Goal: Book appointment/travel/reservation

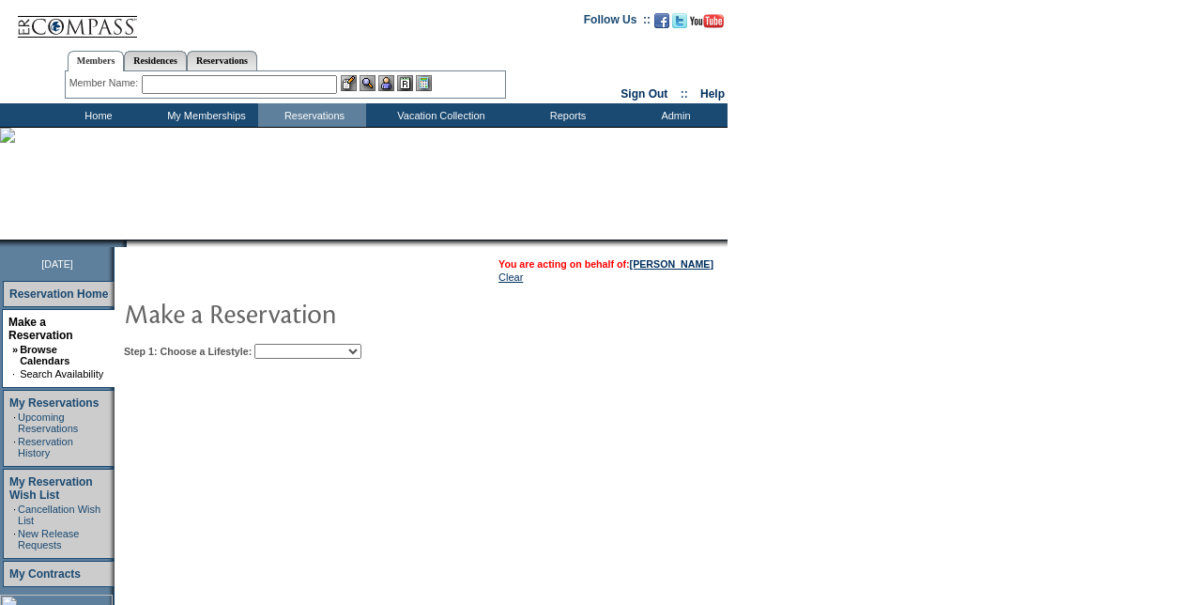
scroll to position [188, 0]
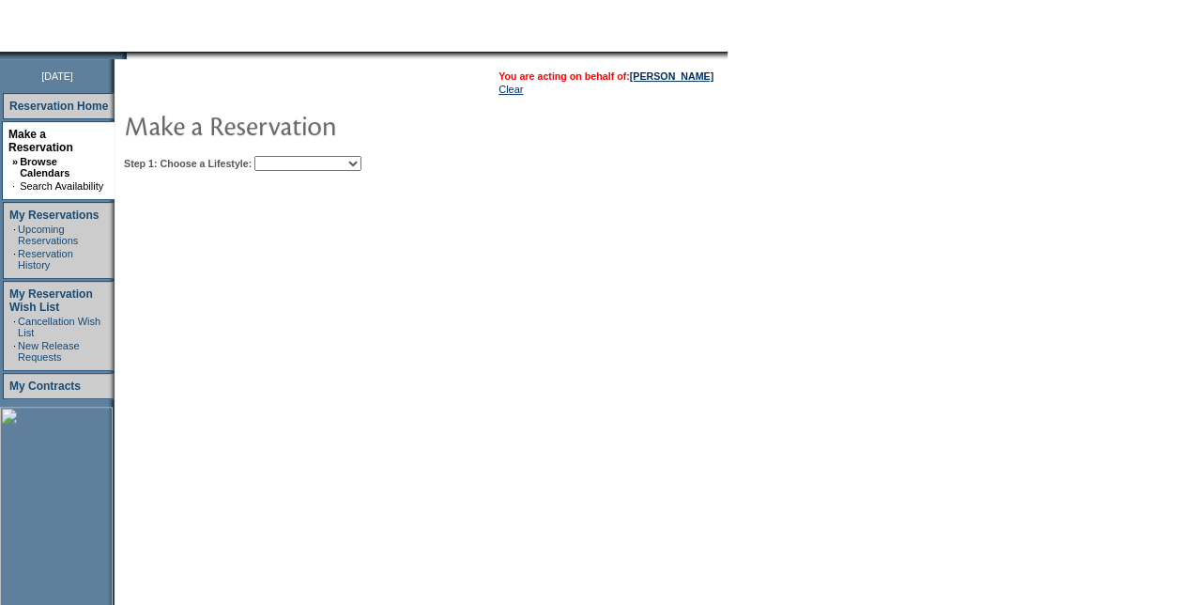
click at [361, 167] on select "Beach Leisure Metropolitan Mountain OIAL for Adventure OIAL for Couples OIAL fo…" at bounding box center [307, 163] width 107 height 15
select select "Beach"
click at [286, 156] on select "Beach Leisure Metropolitan Mountain OIAL for Adventure OIAL for Couples OIAL fo…" at bounding box center [307, 163] width 107 height 15
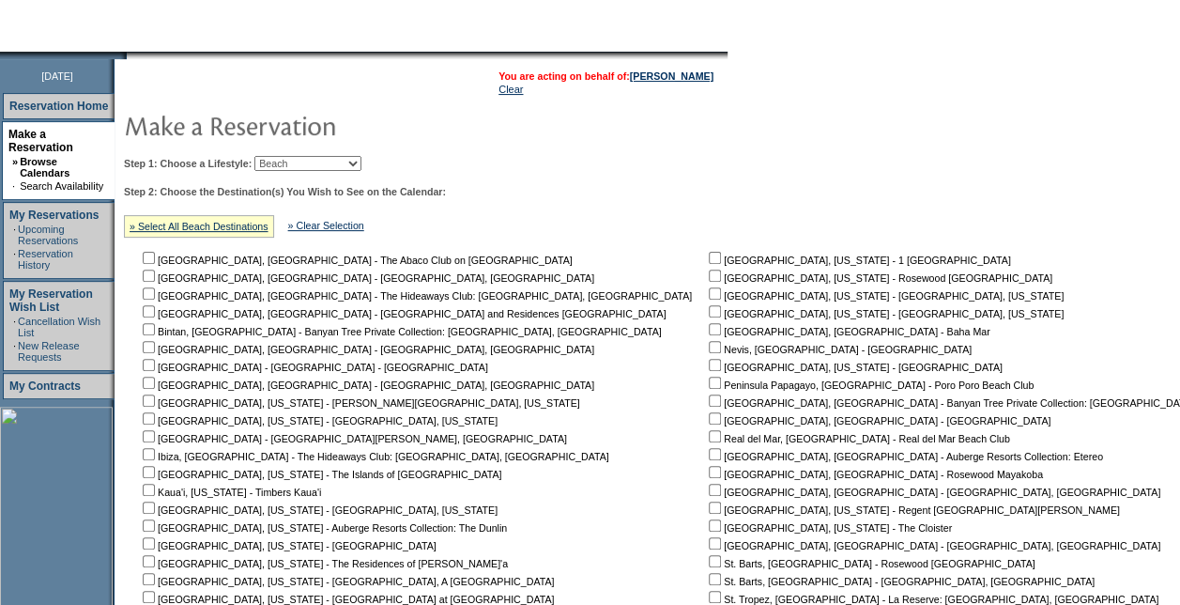
scroll to position [375, 0]
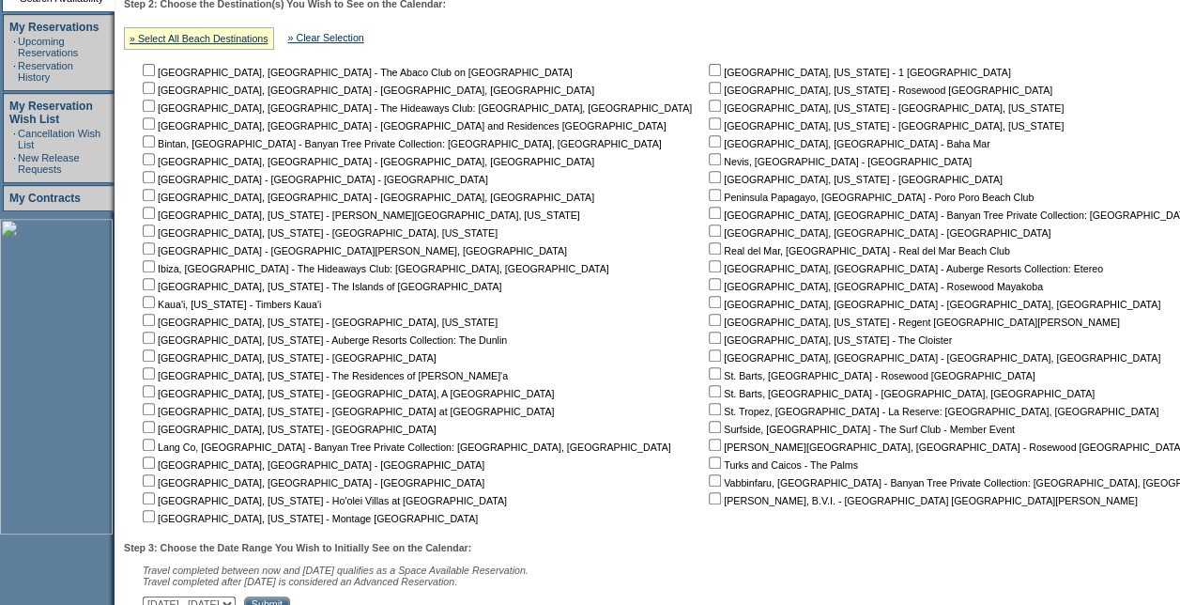
click at [155, 249] on input "checkbox" at bounding box center [149, 248] width 12 height 12
checkbox input "true"
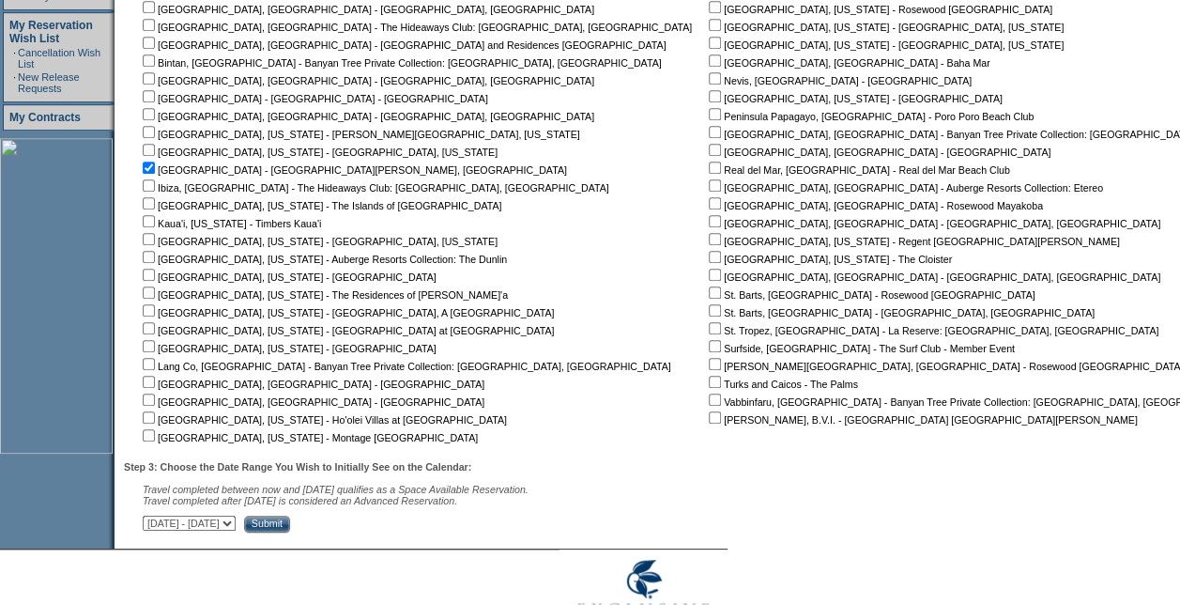
scroll to position [526, 0]
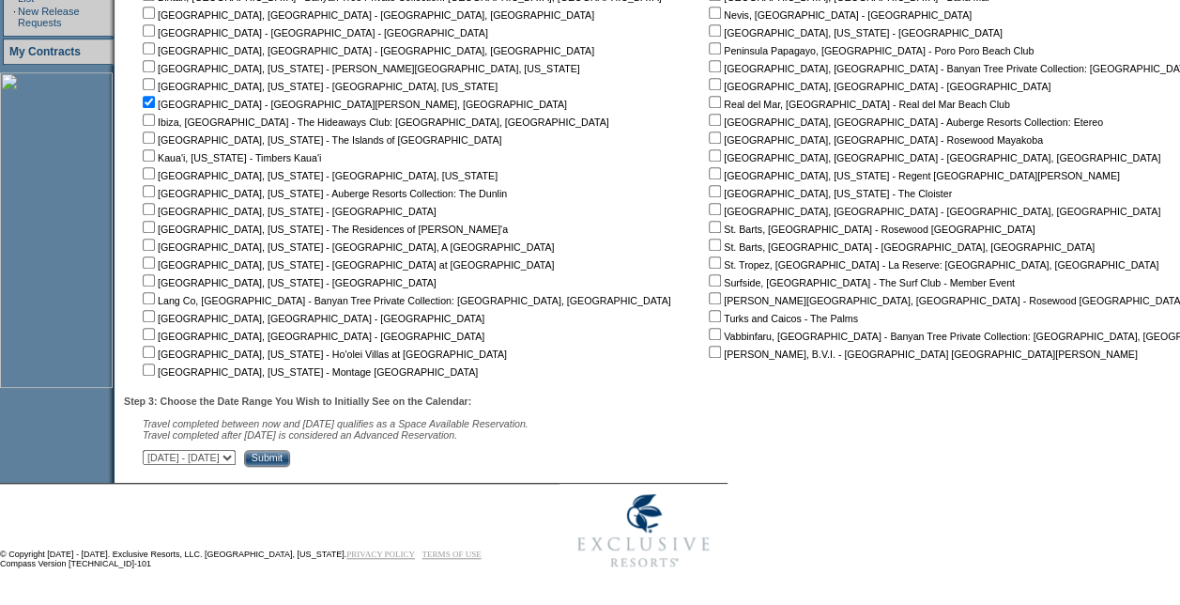
click at [290, 453] on input "Submit" at bounding box center [267, 458] width 46 height 17
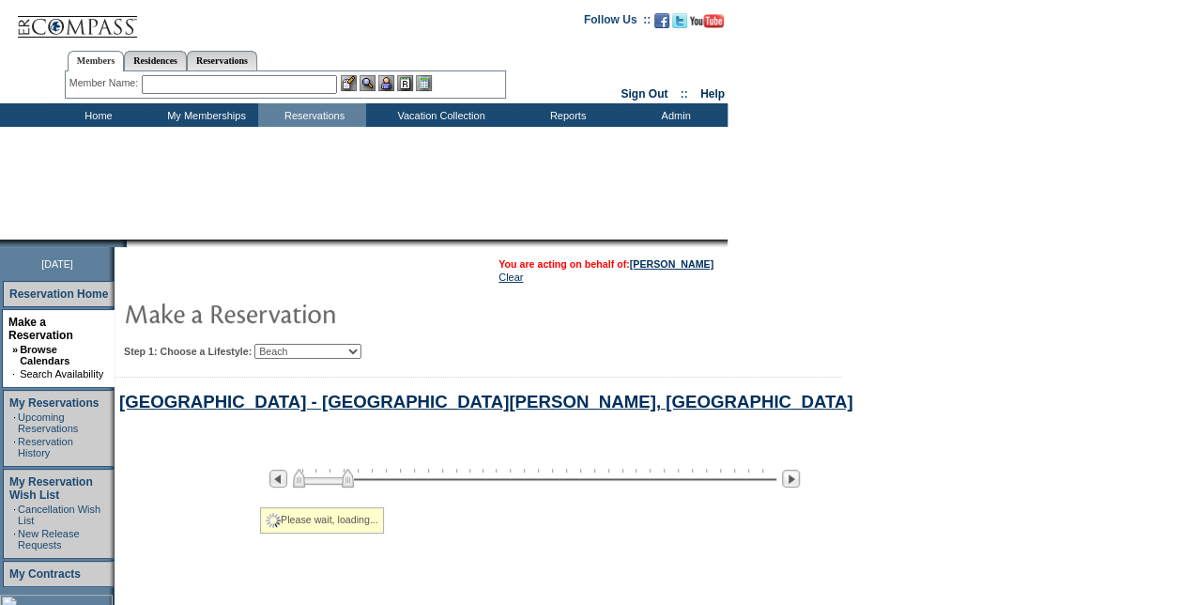
select select "Beach"
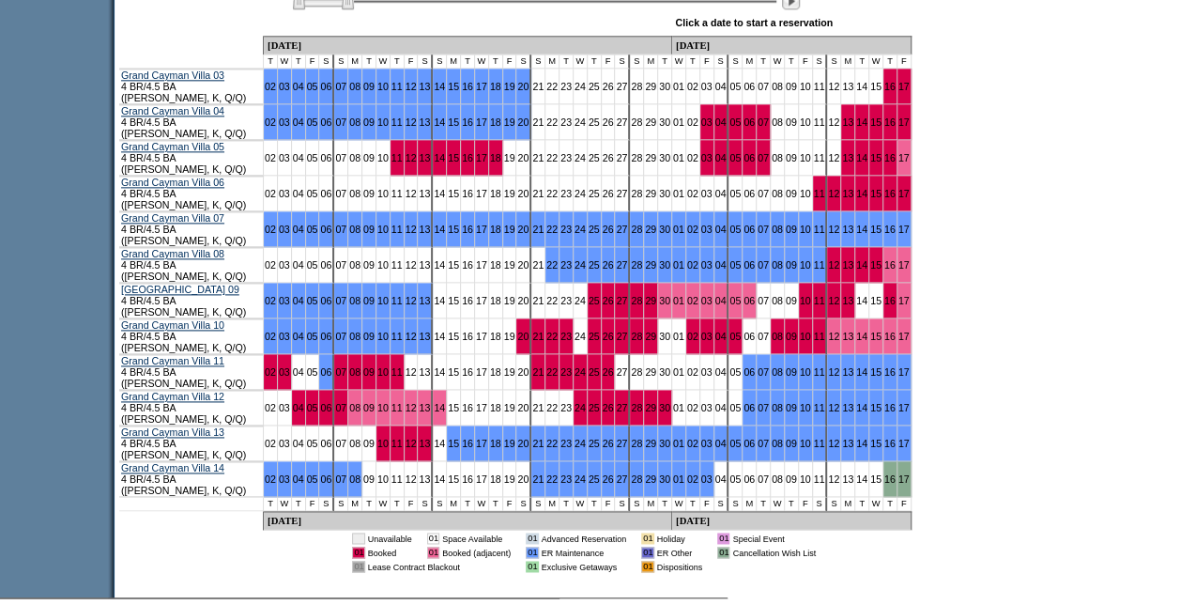
scroll to position [1014, 0]
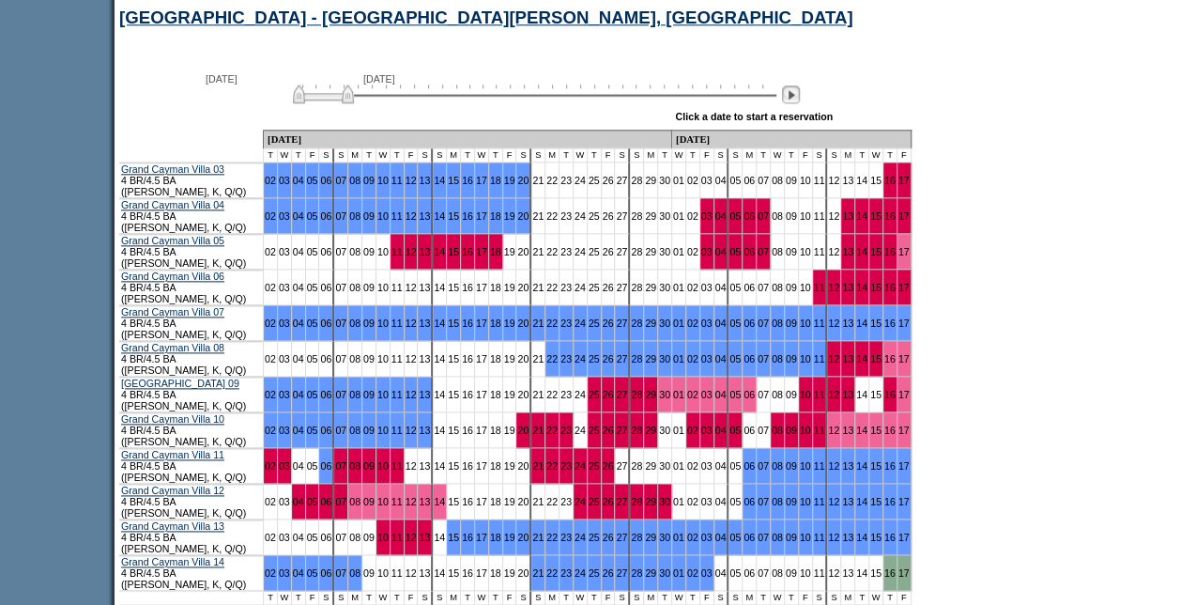
click at [798, 98] on img at bounding box center [791, 94] width 18 height 18
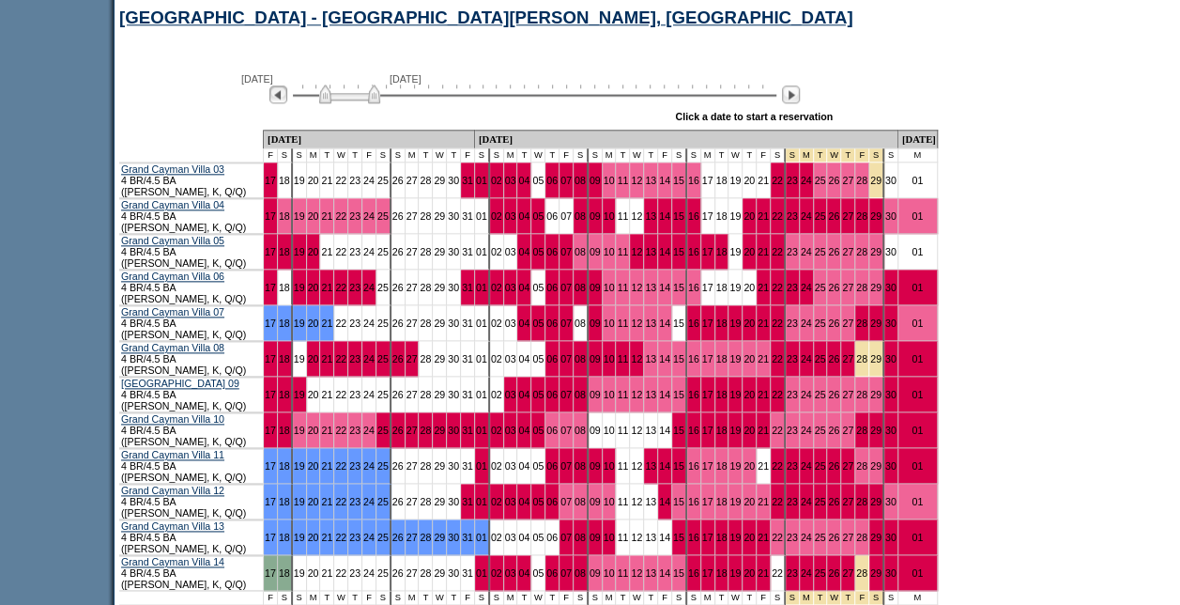
click at [287, 103] on img at bounding box center [278, 94] width 18 height 18
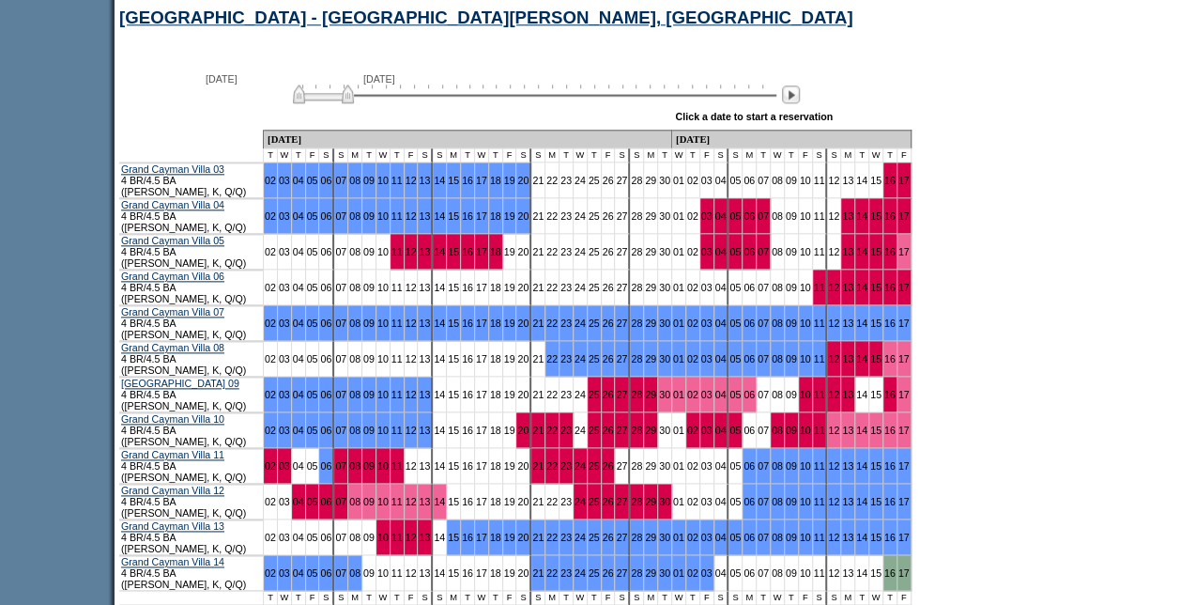
click at [801, 87] on div "[DATE] [DATE]" at bounding box center [531, 89] width 542 height 32
click at [800, 100] on img at bounding box center [791, 94] width 18 height 18
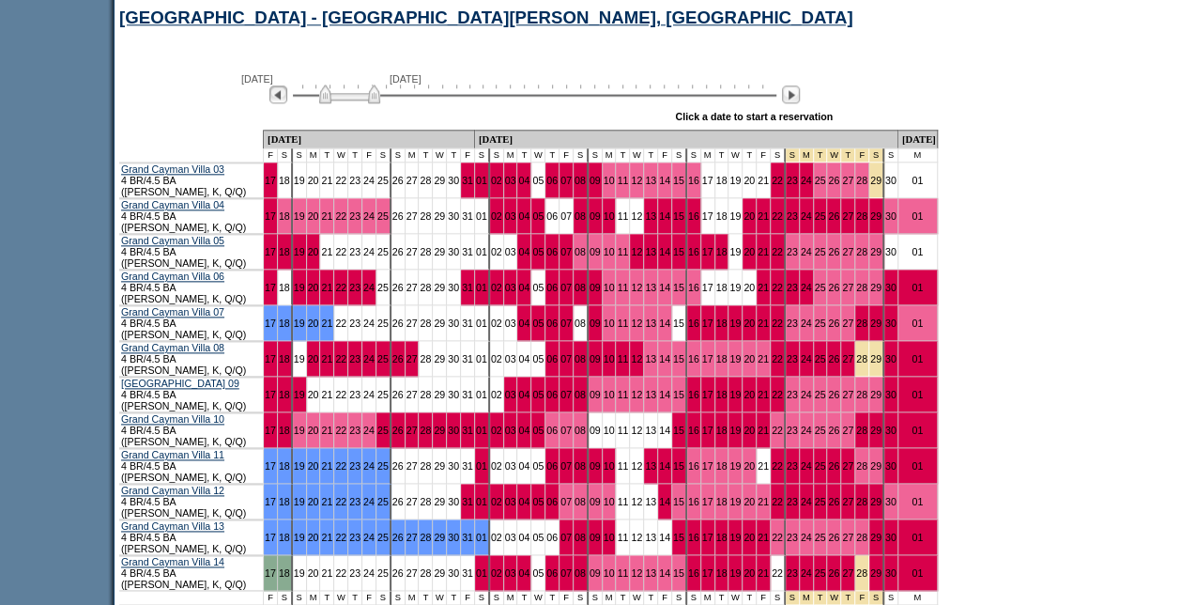
click at [287, 96] on img at bounding box center [278, 94] width 18 height 18
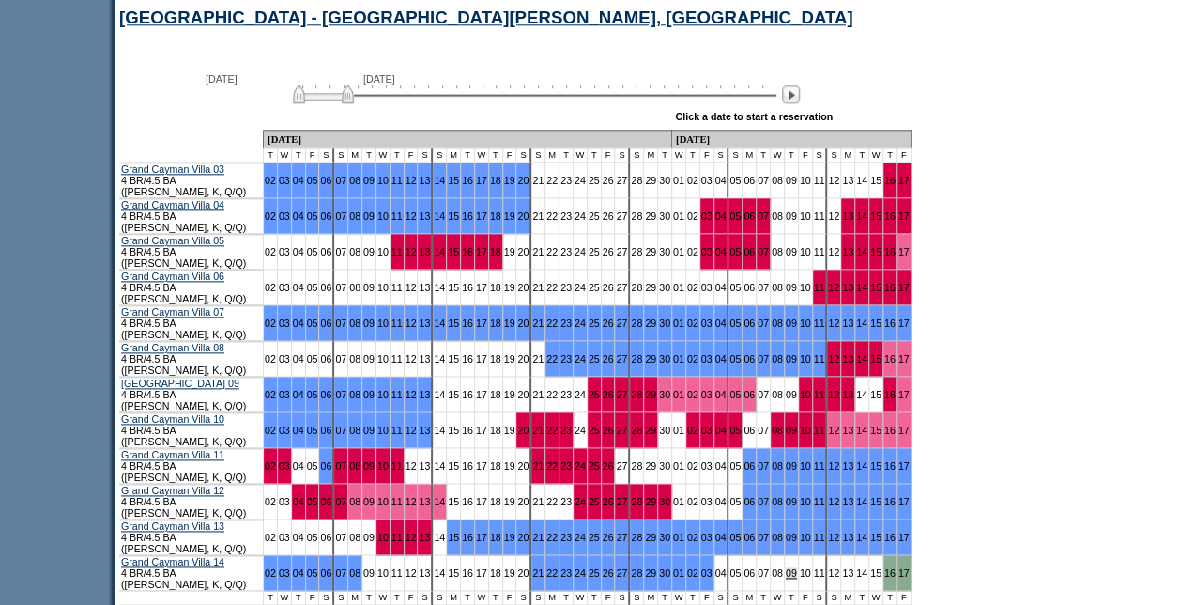
click at [786, 567] on link "09" at bounding box center [791, 572] width 11 height 11
